Goal: Task Accomplishment & Management: Use online tool/utility

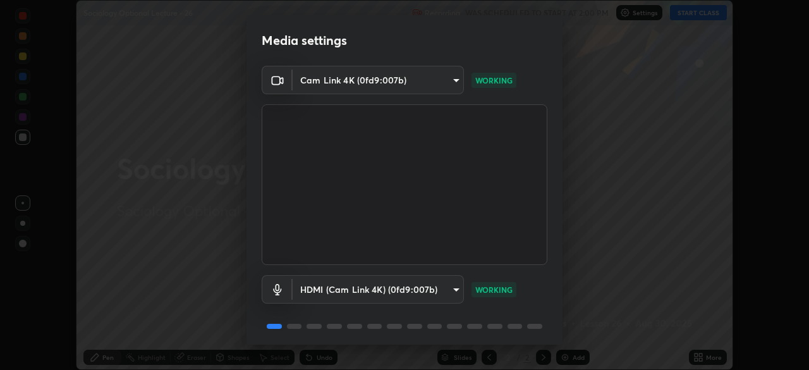
scroll to position [45, 0]
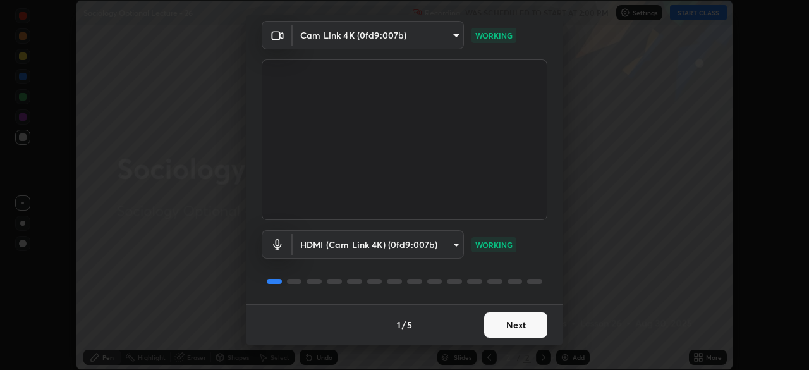
click at [507, 328] on button "Next" at bounding box center [515, 324] width 63 height 25
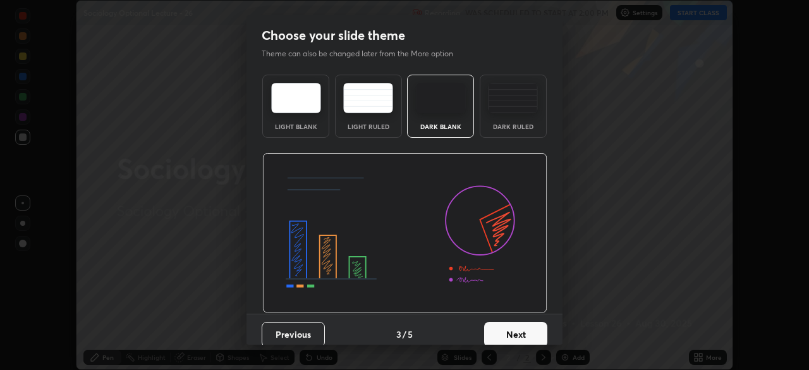
click at [507, 329] on button "Next" at bounding box center [515, 334] width 63 height 25
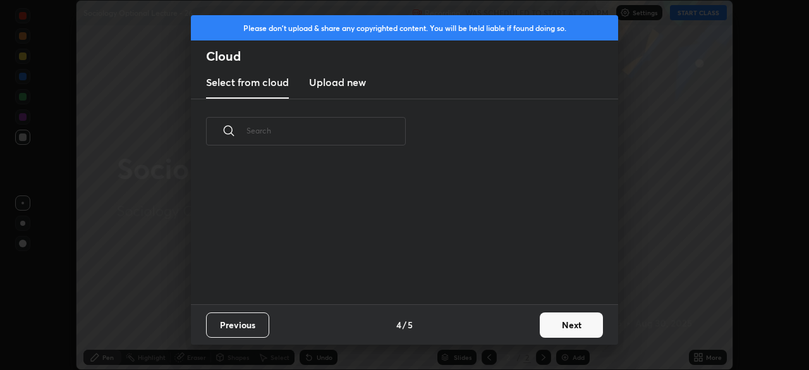
click at [558, 324] on button "Next" at bounding box center [570, 324] width 63 height 25
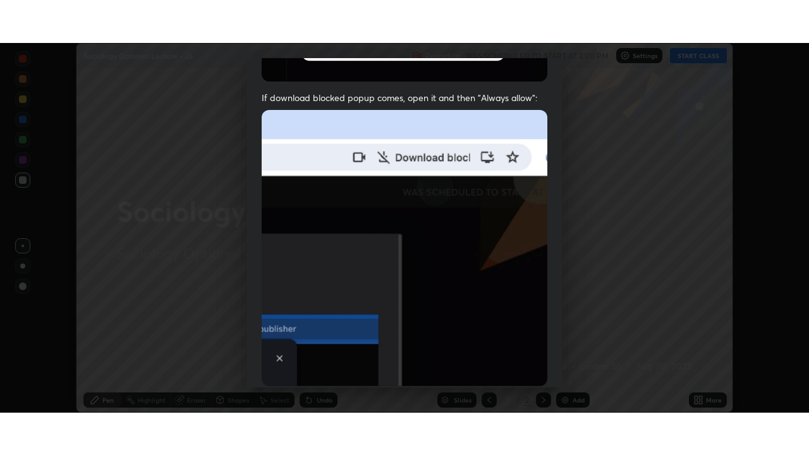
scroll to position [303, 0]
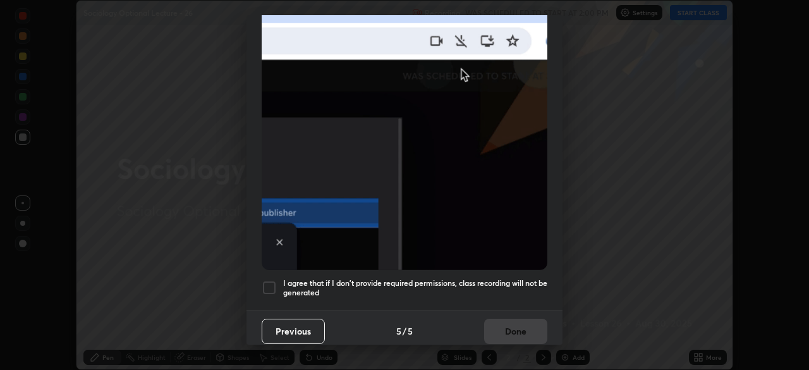
click at [267, 284] on div at bounding box center [269, 287] width 15 height 15
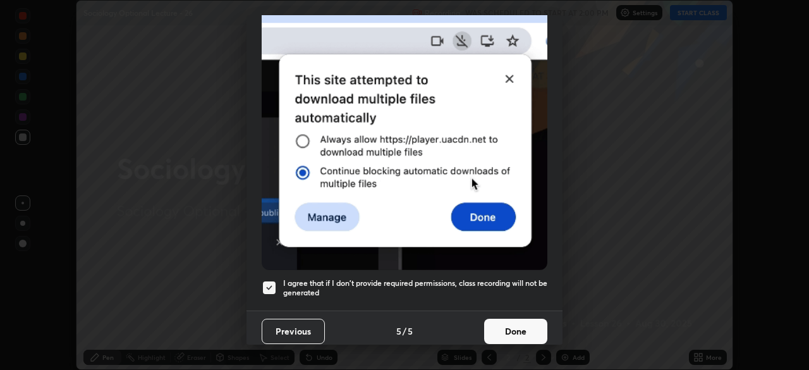
click at [506, 323] on button "Done" at bounding box center [515, 330] width 63 height 25
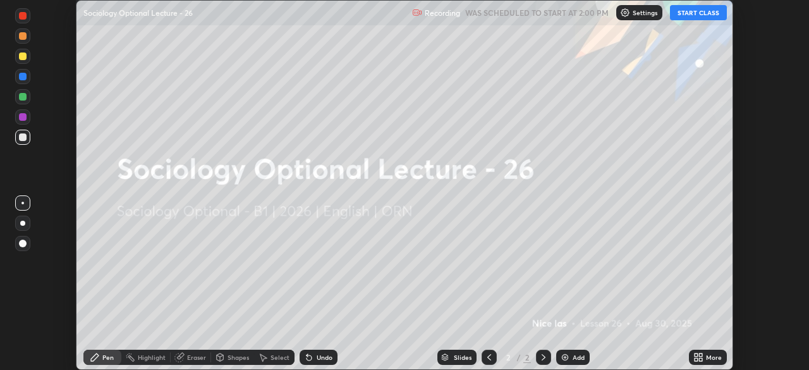
click at [695, 354] on icon at bounding box center [695, 354] width 3 height 3
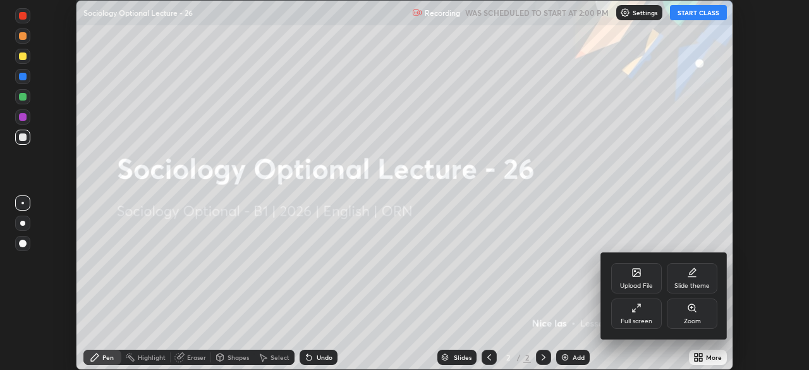
click at [647, 318] on div "Full screen" at bounding box center [636, 321] width 32 height 6
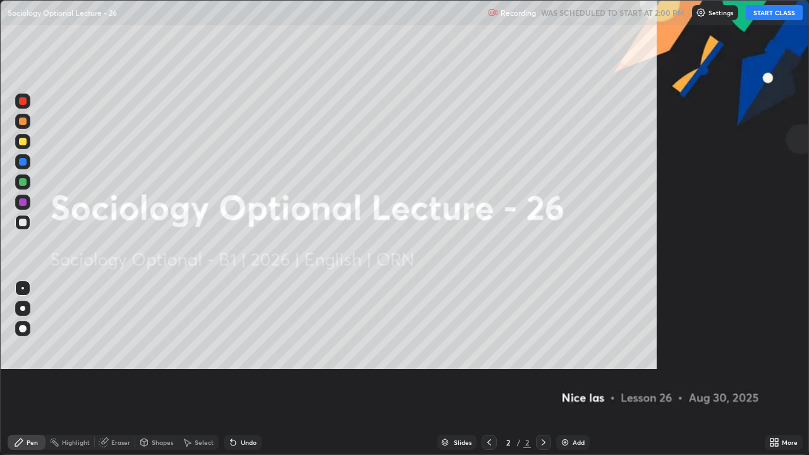
scroll to position [455, 809]
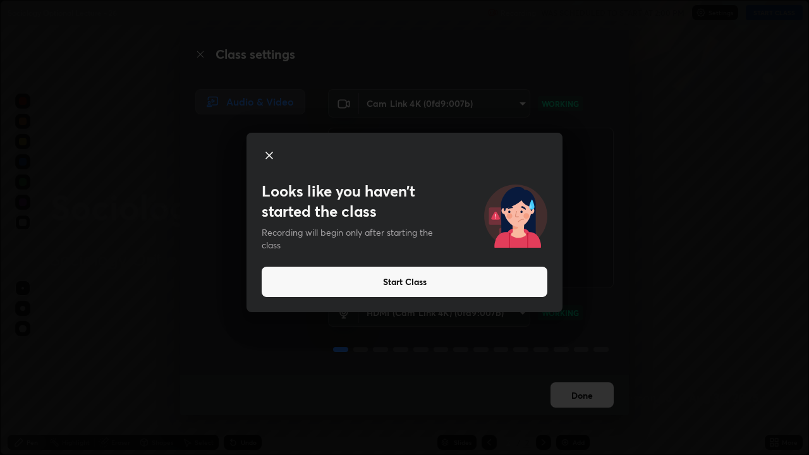
click at [267, 280] on button "Start Class" at bounding box center [405, 282] width 286 height 30
click at [265, 273] on button "Start Class" at bounding box center [405, 282] width 286 height 30
click at [265, 274] on div "Audio & Video" at bounding box center [246, 232] width 133 height 286
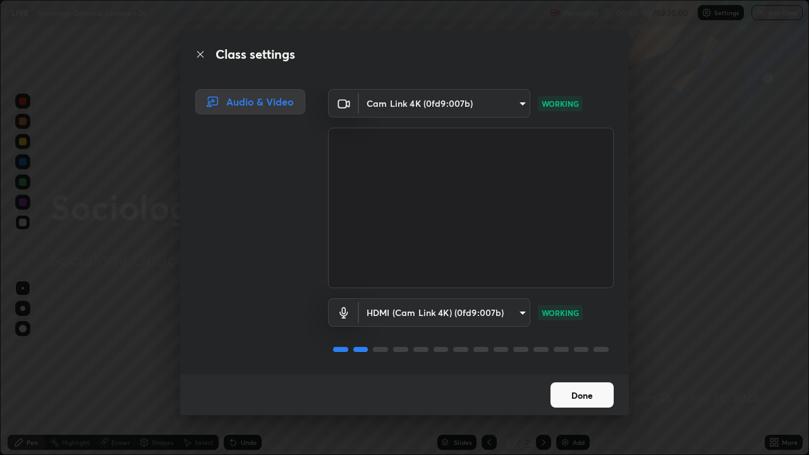
click at [265, 274] on div "Audio & Video" at bounding box center [246, 232] width 133 height 286
click at [265, 275] on div "Audio & Video" at bounding box center [246, 232] width 133 height 286
click at [252, 300] on div "Audio & Video" at bounding box center [246, 232] width 133 height 286
click at [577, 369] on button "Done" at bounding box center [581, 394] width 63 height 25
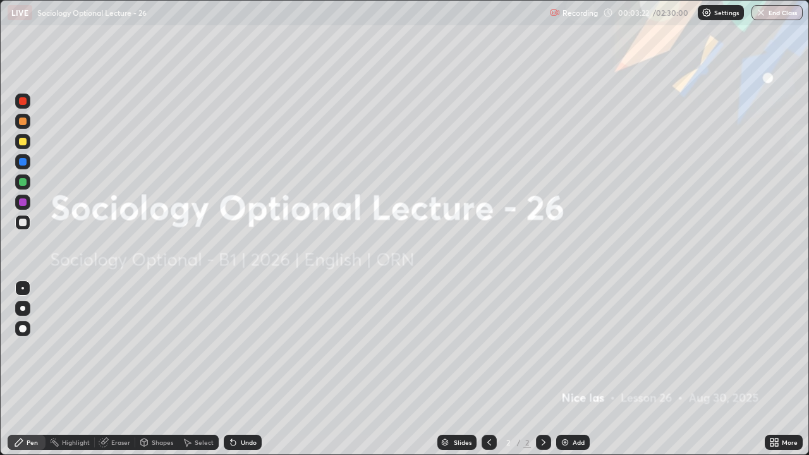
click at [563, 369] on img at bounding box center [565, 442] width 10 height 10
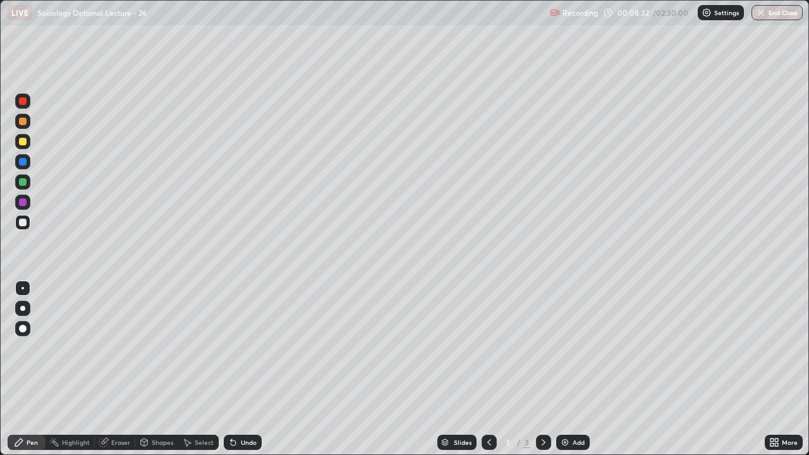
click at [563, 369] on img at bounding box center [565, 442] width 10 height 10
click at [488, 369] on icon at bounding box center [489, 442] width 10 height 10
click at [543, 369] on icon at bounding box center [543, 442] width 10 height 10
click at [564, 369] on img at bounding box center [565, 442] width 10 height 10
click at [562, 369] on img at bounding box center [565, 442] width 10 height 10
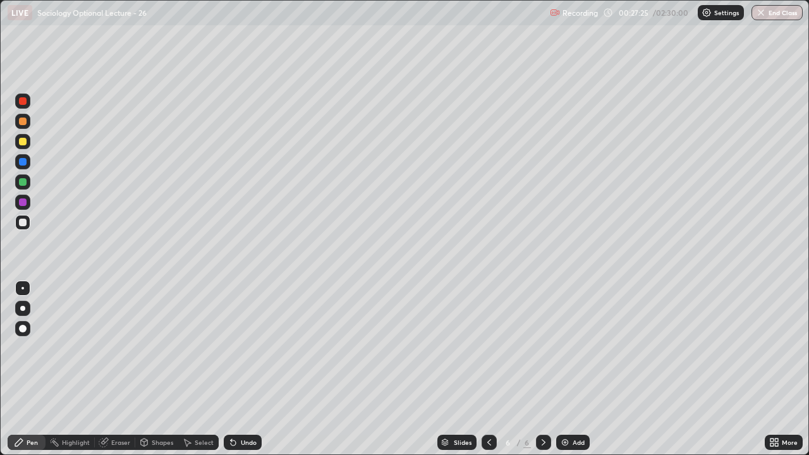
click at [488, 369] on icon at bounding box center [489, 442] width 10 height 10
click at [541, 369] on icon at bounding box center [543, 442] width 10 height 10
click at [487, 369] on icon at bounding box center [489, 442] width 4 height 6
click at [488, 369] on icon at bounding box center [489, 442] width 10 height 10
click at [543, 369] on icon at bounding box center [543, 442] width 4 height 6
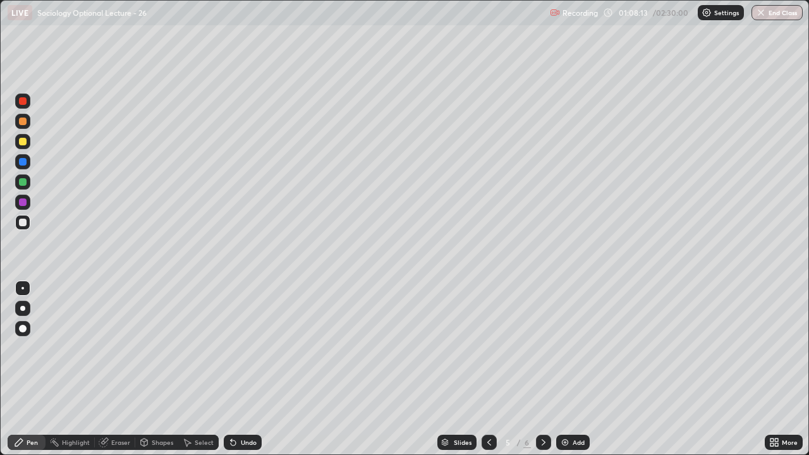
click at [542, 369] on icon at bounding box center [543, 442] width 4 height 6
click at [563, 369] on img at bounding box center [565, 442] width 10 height 10
click at [489, 369] on icon at bounding box center [489, 442] width 10 height 10
click at [487, 369] on icon at bounding box center [489, 442] width 10 height 10
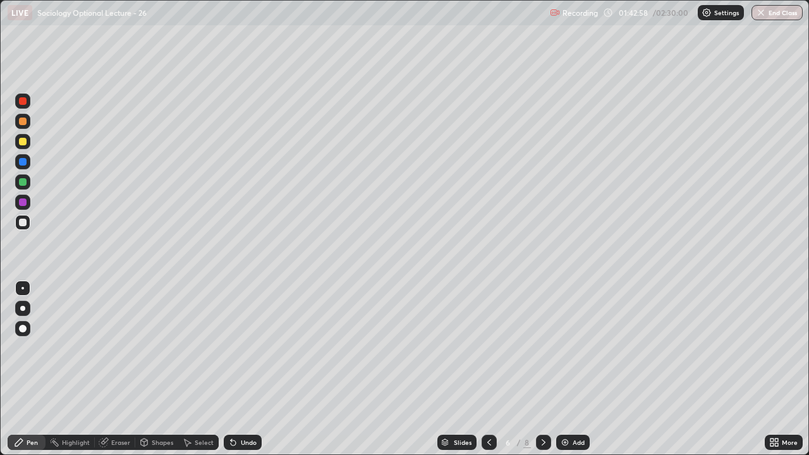
click at [487, 369] on icon at bounding box center [489, 442] width 10 height 10
click at [486, 369] on icon at bounding box center [489, 442] width 10 height 10
click at [488, 369] on icon at bounding box center [489, 442] width 10 height 10
click at [563, 369] on img at bounding box center [565, 442] width 10 height 10
click at [565, 369] on img at bounding box center [565, 442] width 10 height 10
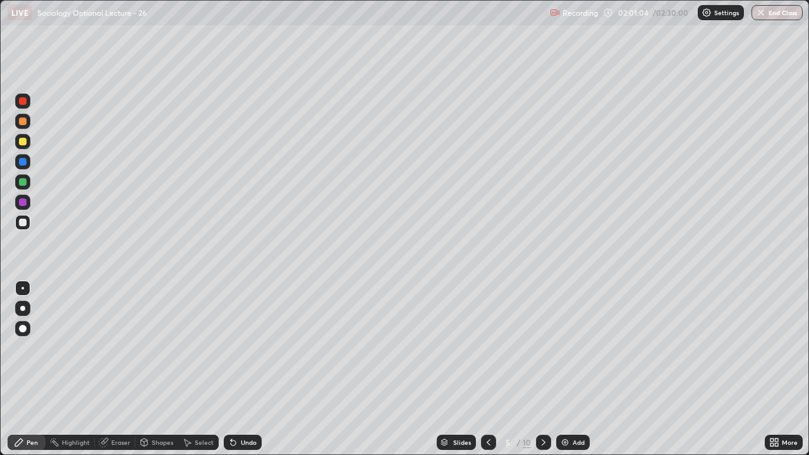
click at [563, 369] on img at bounding box center [565, 442] width 10 height 10
click at [562, 369] on img at bounding box center [565, 442] width 10 height 10
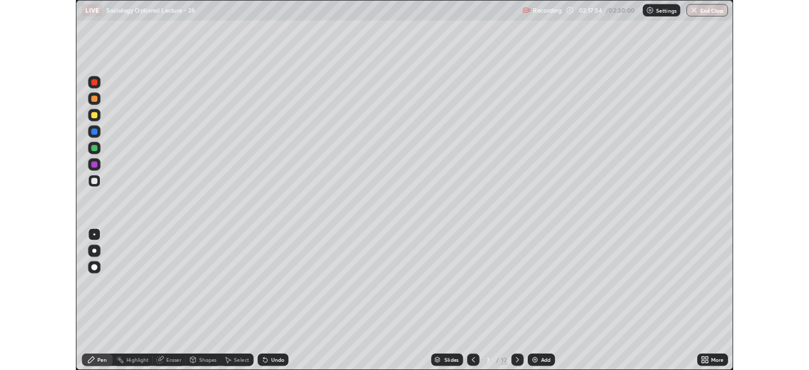
scroll to position [455, 809]
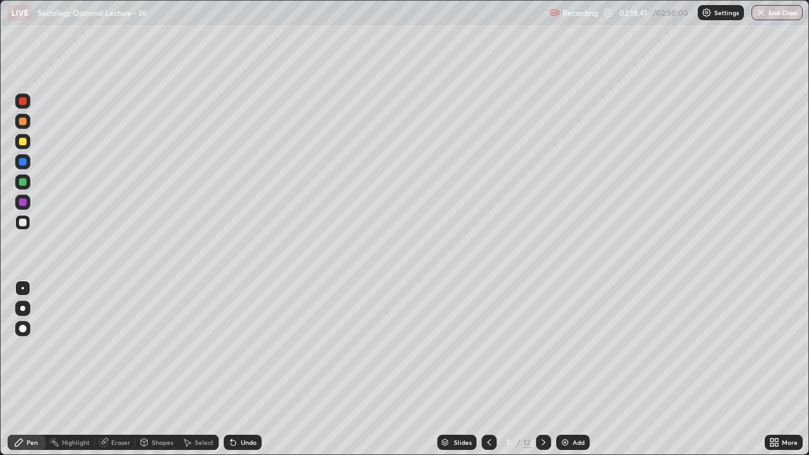
click at [776, 14] on button "End Class" at bounding box center [776, 12] width 51 height 15
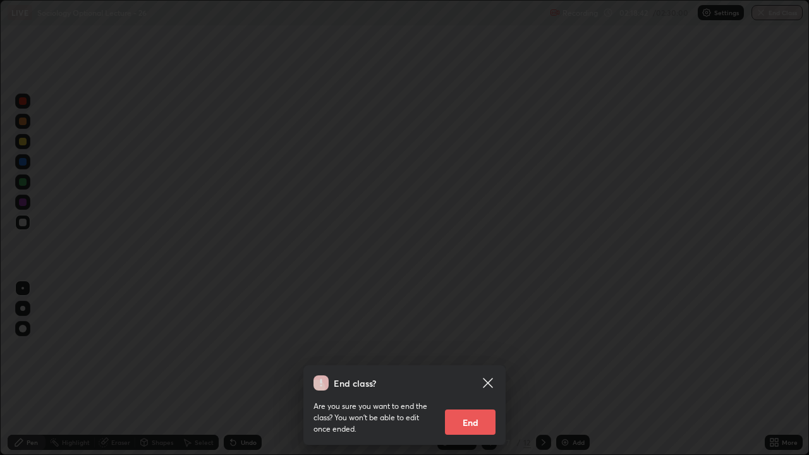
click at [473, 418] on button "End" at bounding box center [470, 421] width 51 height 25
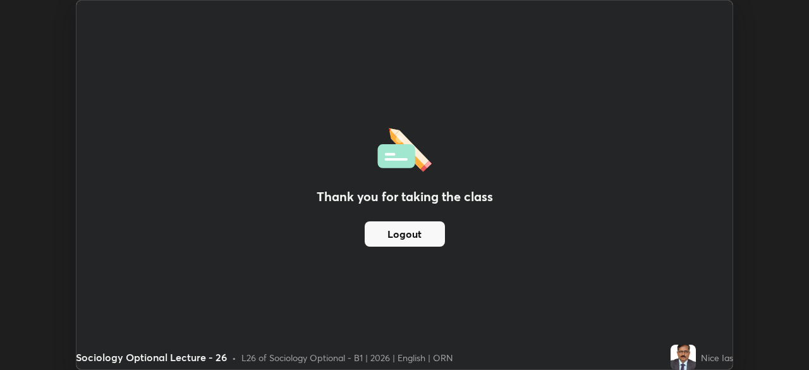
scroll to position [62799, 62360]
